Goal: Information Seeking & Learning: Learn about a topic

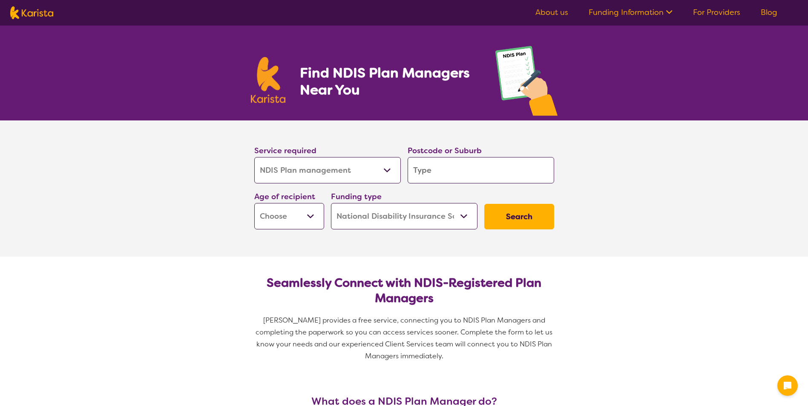
select select "NDIS Plan management"
select select "NDIS"
select select "NDIS Plan management"
select select "NDIS"
click at [435, 168] on input "search" at bounding box center [481, 170] width 147 height 26
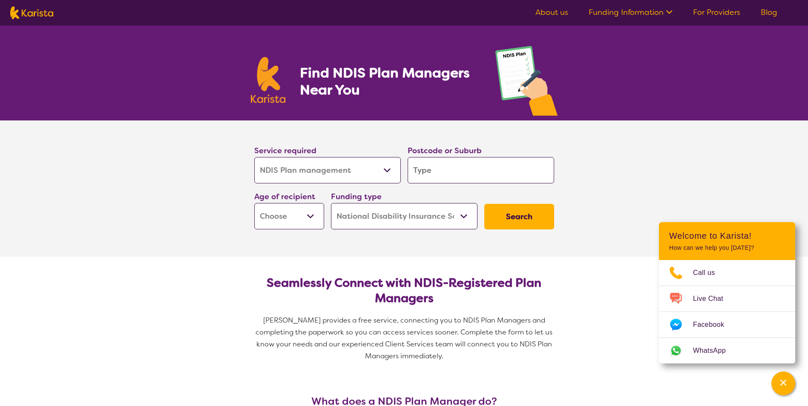
type input "3"
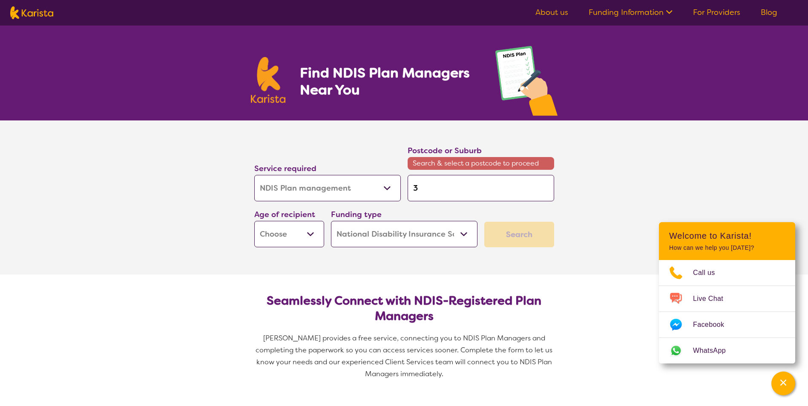
type input "33"
type input "338"
type input "3380"
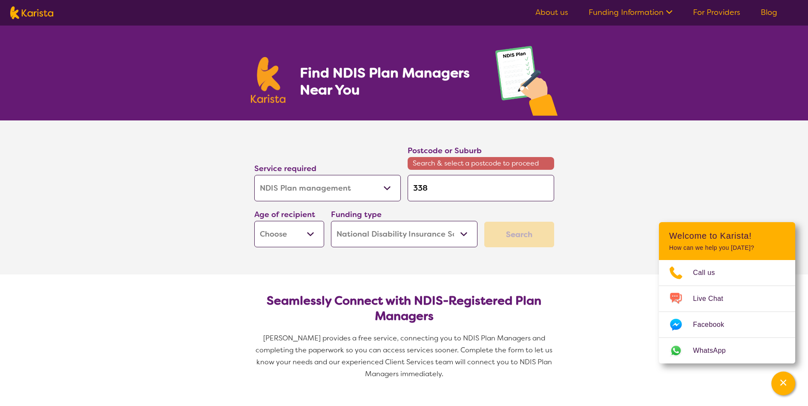
type input "3380"
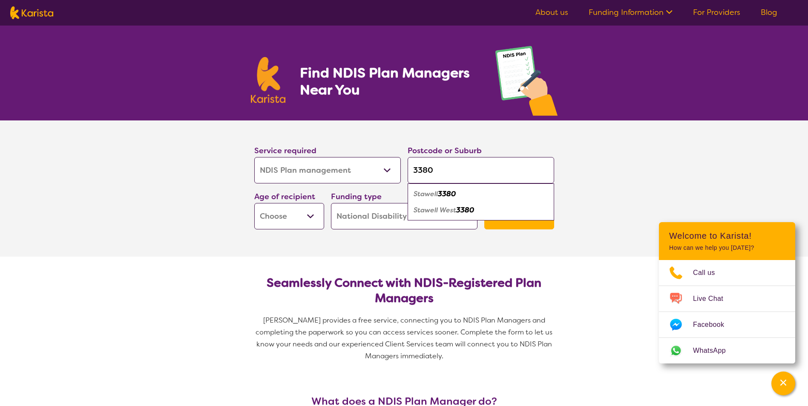
type input "3380"
click at [435, 198] on em "Stawell" at bounding box center [426, 194] width 24 height 9
click at [310, 215] on select "Early Childhood - 0 to 9 Child - 10 to 11 Adolescent - 12 to 17 Adult - 18 to 6…" at bounding box center [289, 216] width 70 height 26
select select "AD"
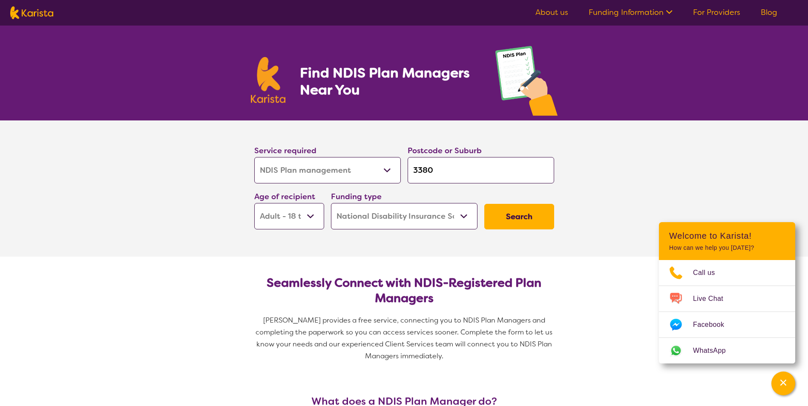
click at [254, 203] on select "Early Childhood - 0 to 9 Child - 10 to 11 Adolescent - 12 to 17 Adult - 18 to 6…" at bounding box center [289, 216] width 70 height 26
select select "AD"
click at [465, 213] on select "Home Care Package (HCP) National Disability Insurance Scheme (NDIS) I don't know" at bounding box center [404, 216] width 147 height 26
click at [331, 203] on select "Home Care Package (HCP) National Disability Insurance Scheme (NDIS) I don't know" at bounding box center [404, 216] width 147 height 26
click at [535, 213] on button "Search" at bounding box center [519, 217] width 70 height 26
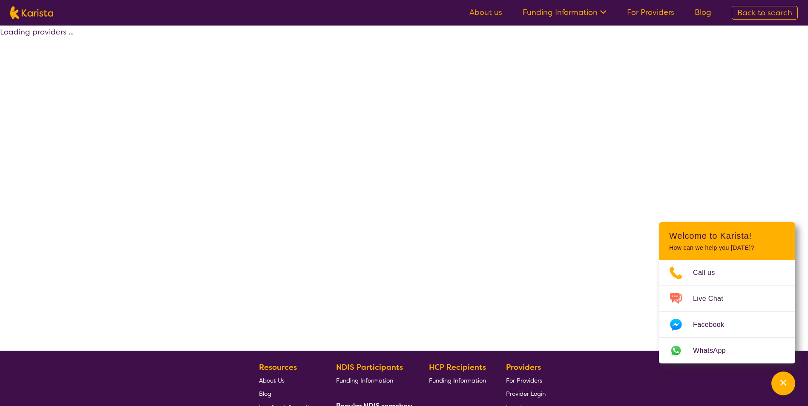
select select "by_score"
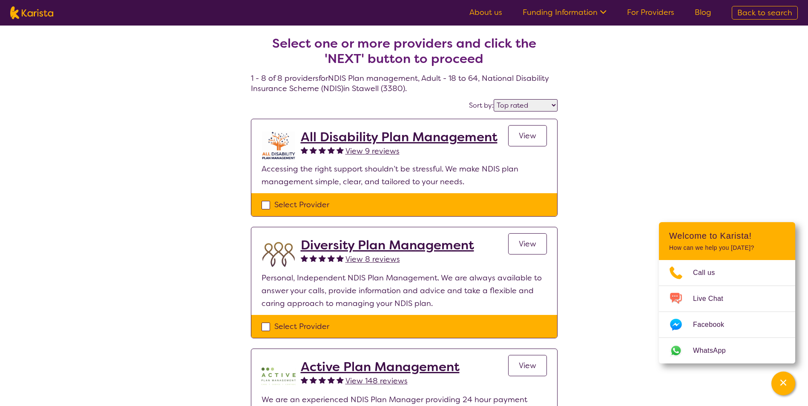
click at [528, 133] on span "View" at bounding box center [527, 136] width 17 height 10
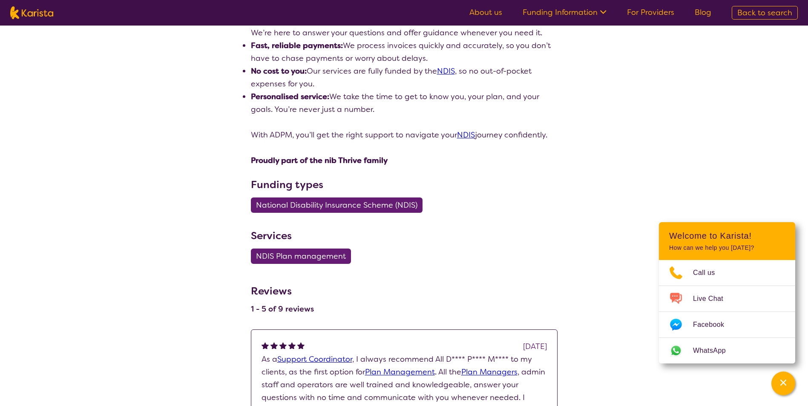
scroll to position [128, 0]
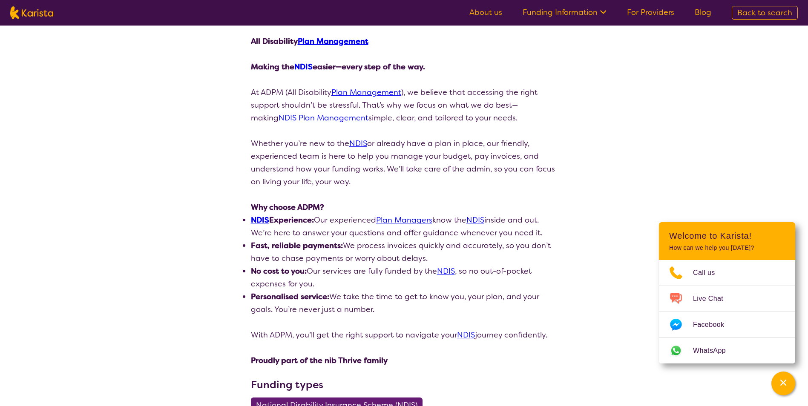
click at [410, 220] on link "Plan Managers" at bounding box center [404, 220] width 56 height 10
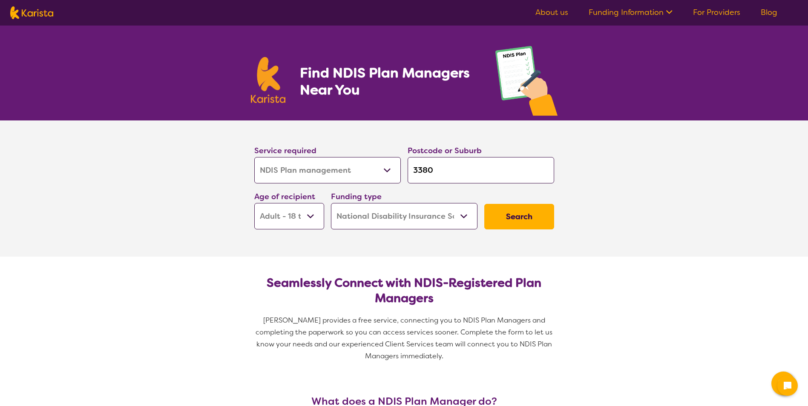
select select "NDIS Plan management"
select select "AD"
select select "NDIS"
select select "NDIS Plan management"
select select "AD"
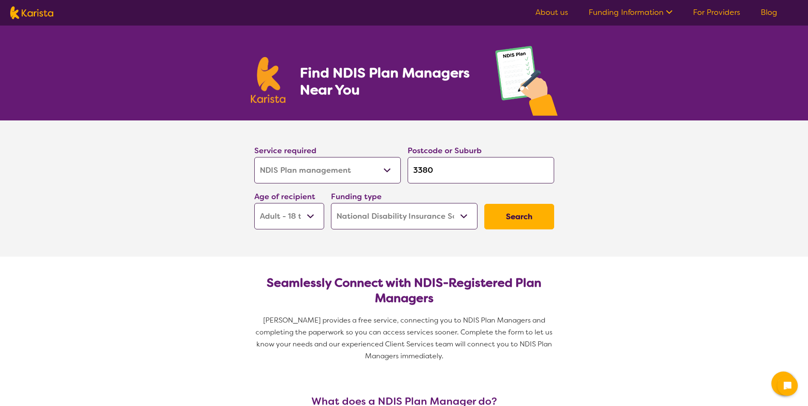
select select "NDIS"
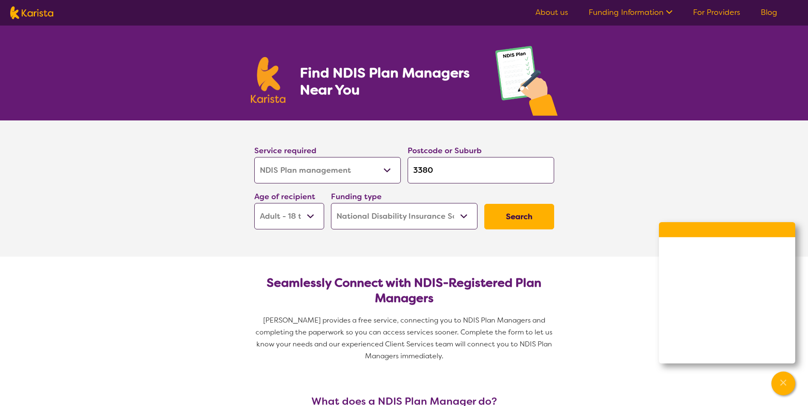
click at [511, 211] on button "Search" at bounding box center [519, 217] width 70 height 26
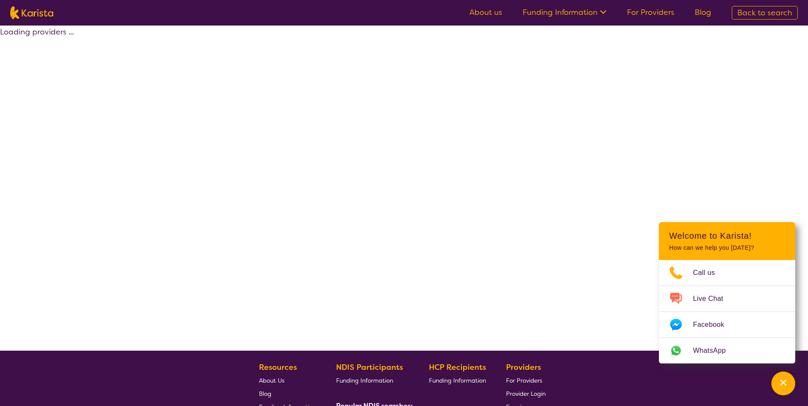
select select "by_score"
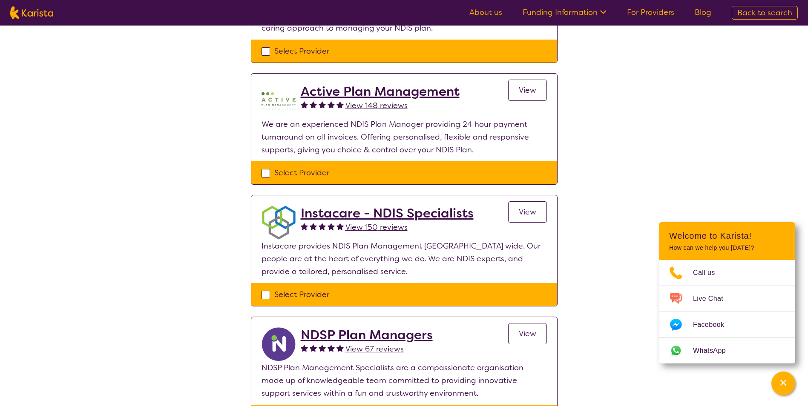
scroll to position [256, 0]
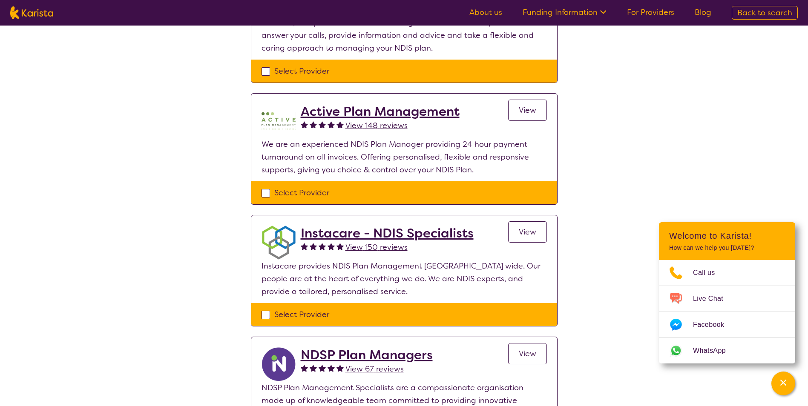
click at [519, 104] on link "View" at bounding box center [527, 110] width 39 height 21
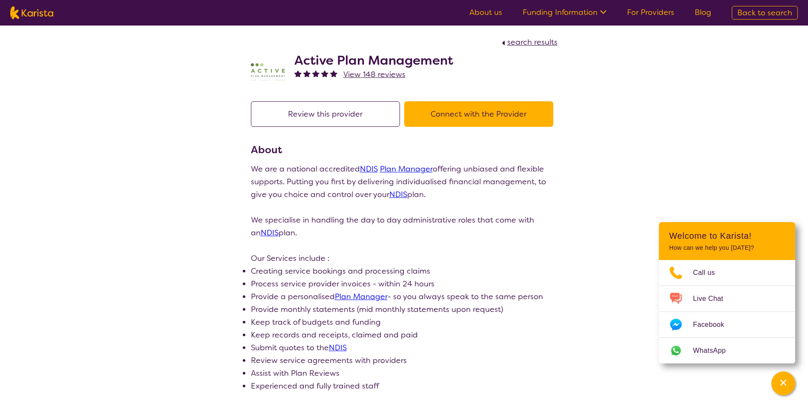
scroll to position [256, 0]
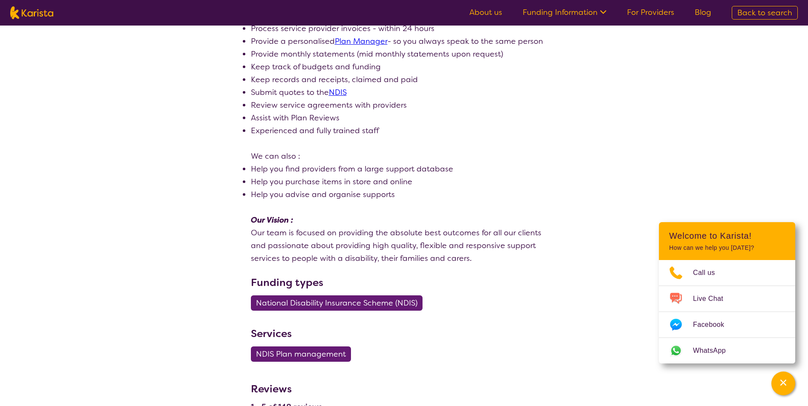
select select "by_score"
